Goal: Task Accomplishment & Management: Manage account settings

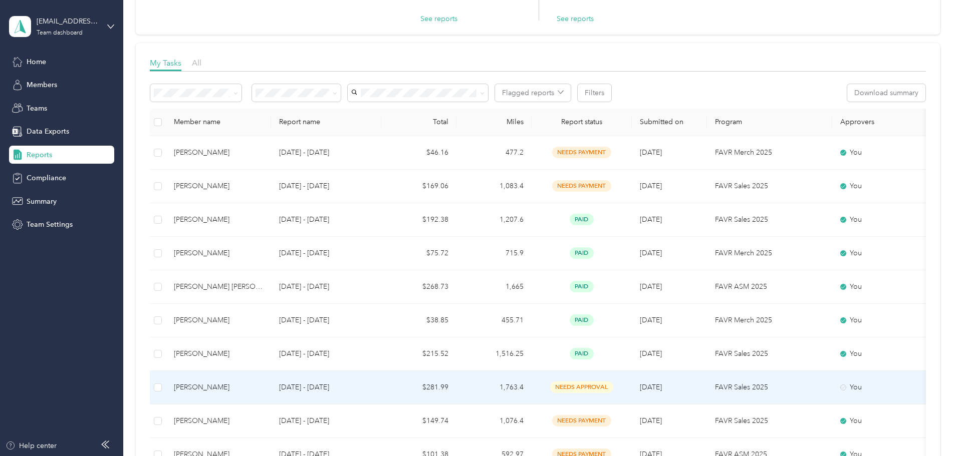
scroll to position [100, 0]
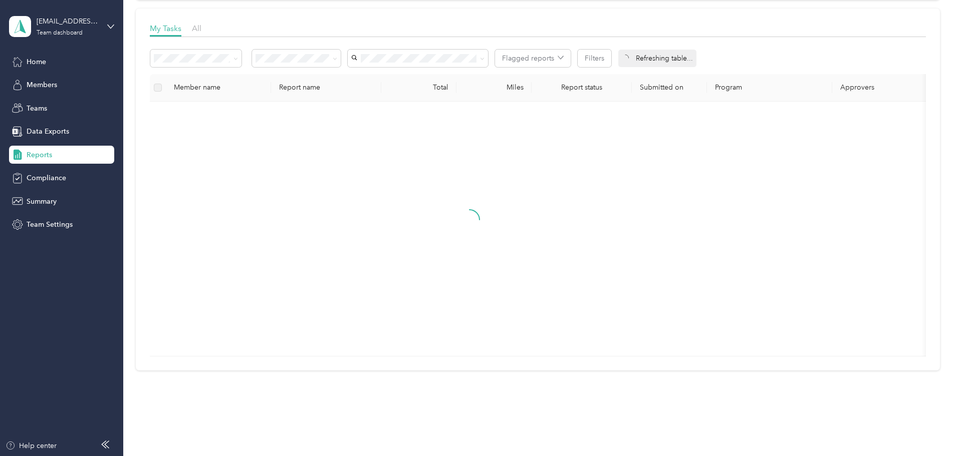
scroll to position [162, 0]
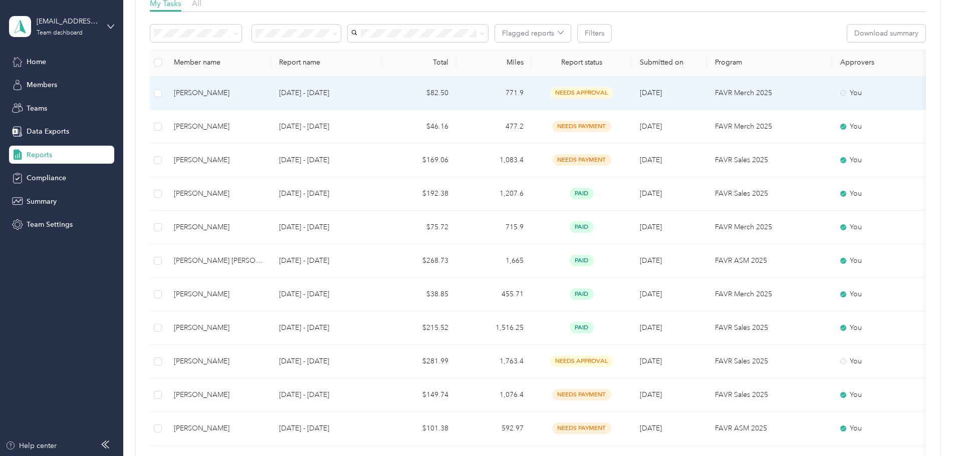
click at [373, 97] on p "[DATE] - [DATE]" at bounding box center [326, 93] width 94 height 11
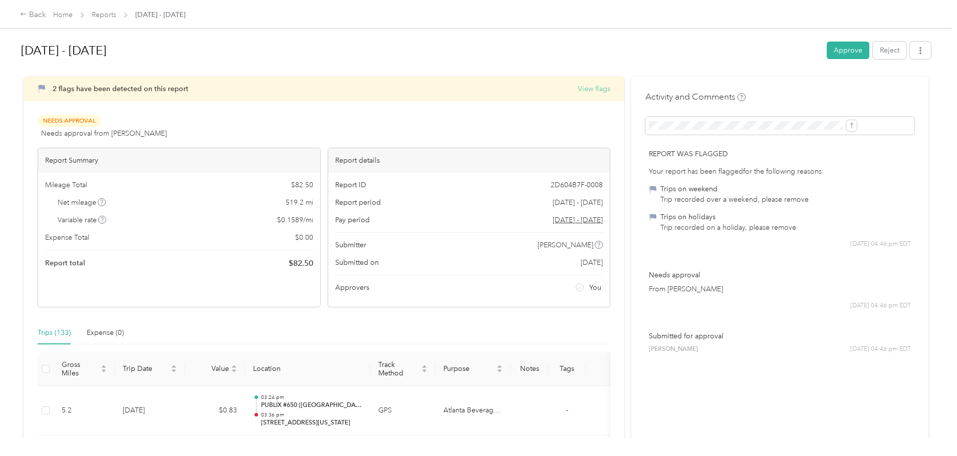
click at [578, 89] on button "View flags" at bounding box center [594, 89] width 33 height 11
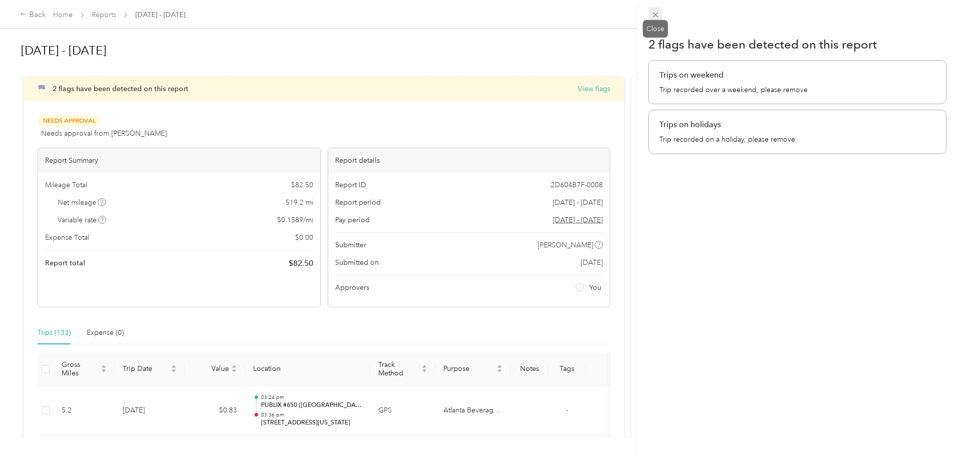
click at [657, 15] on icon at bounding box center [655, 15] width 9 height 9
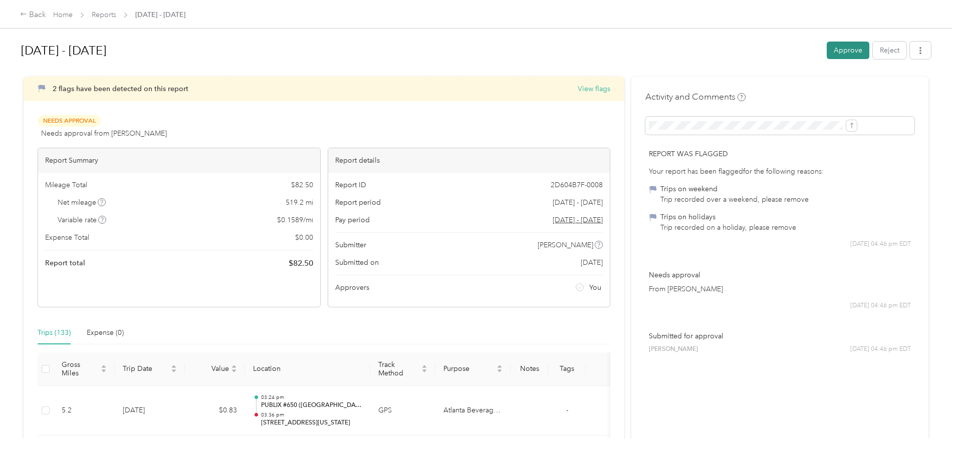
click at [827, 51] on button "Approve" at bounding box center [848, 51] width 43 height 18
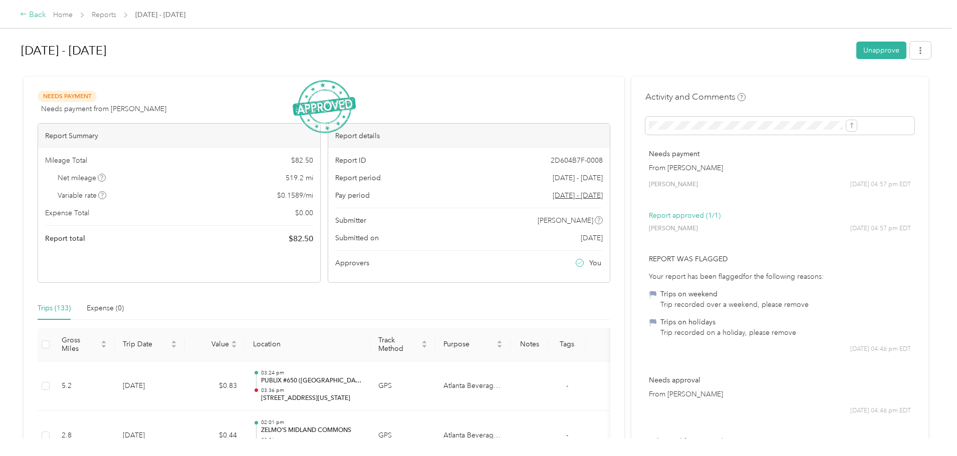
click at [46, 16] on div "Back" at bounding box center [33, 15] width 26 height 12
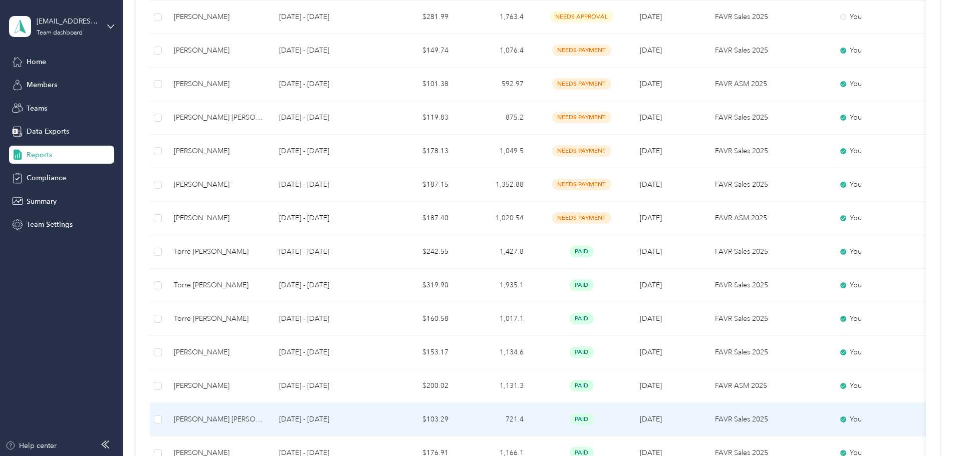
scroll to position [501, 0]
